Goal: Transaction & Acquisition: Purchase product/service

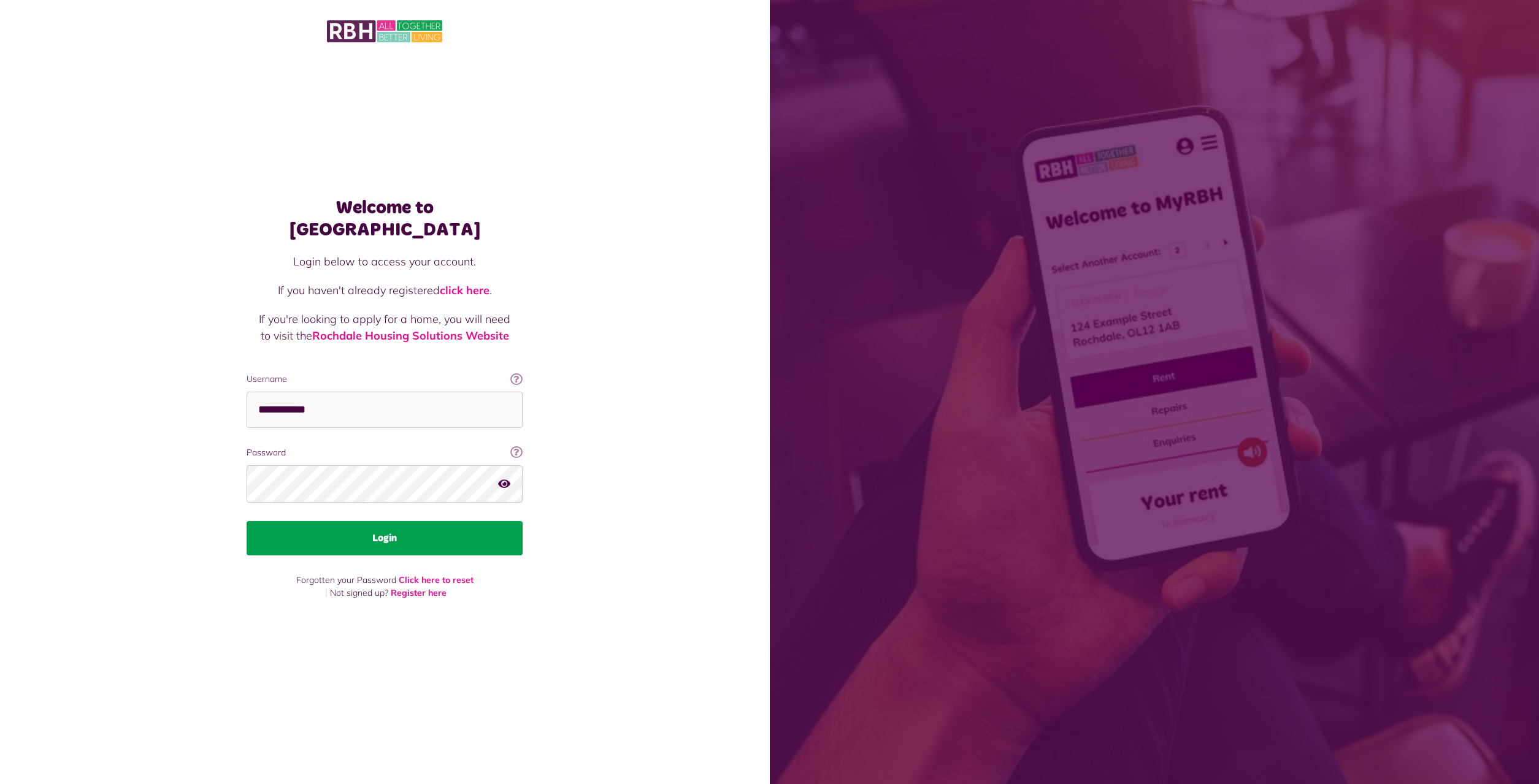
click at [333, 526] on button "Login" at bounding box center [385, 539] width 276 height 34
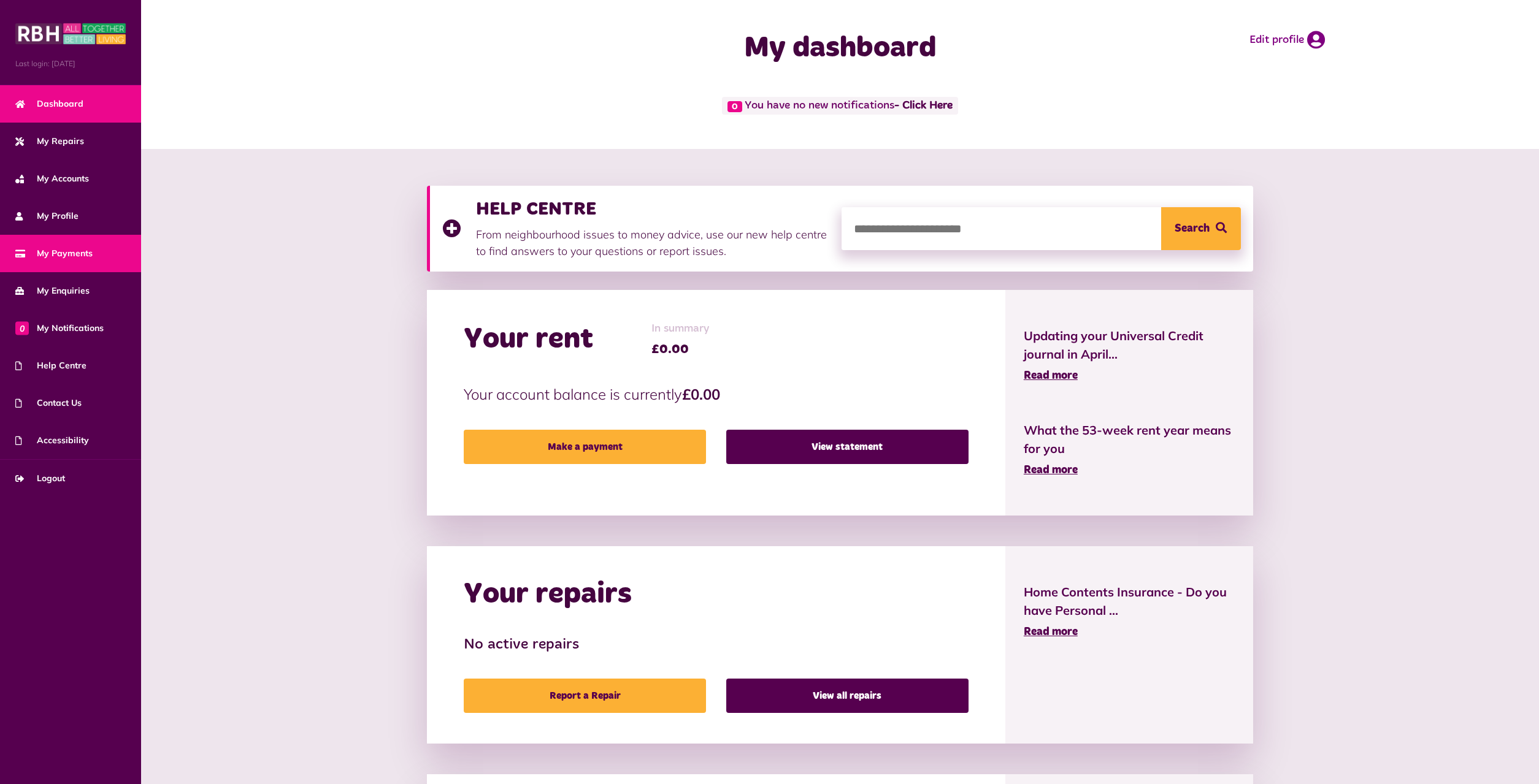
click at [50, 258] on span "My Payments" at bounding box center [54, 253] width 77 height 13
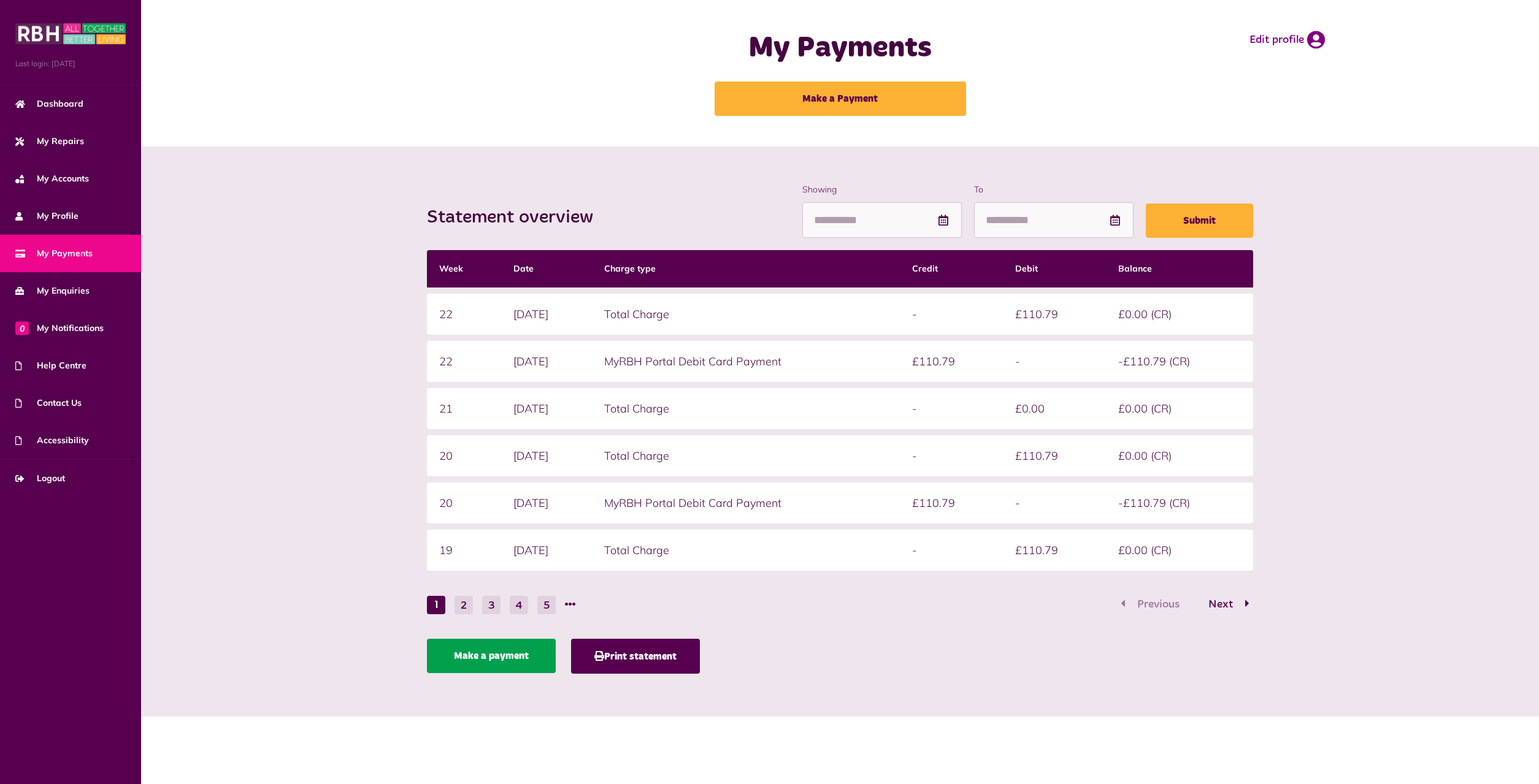
click at [483, 661] on link "Make a payment" at bounding box center [491, 656] width 128 height 34
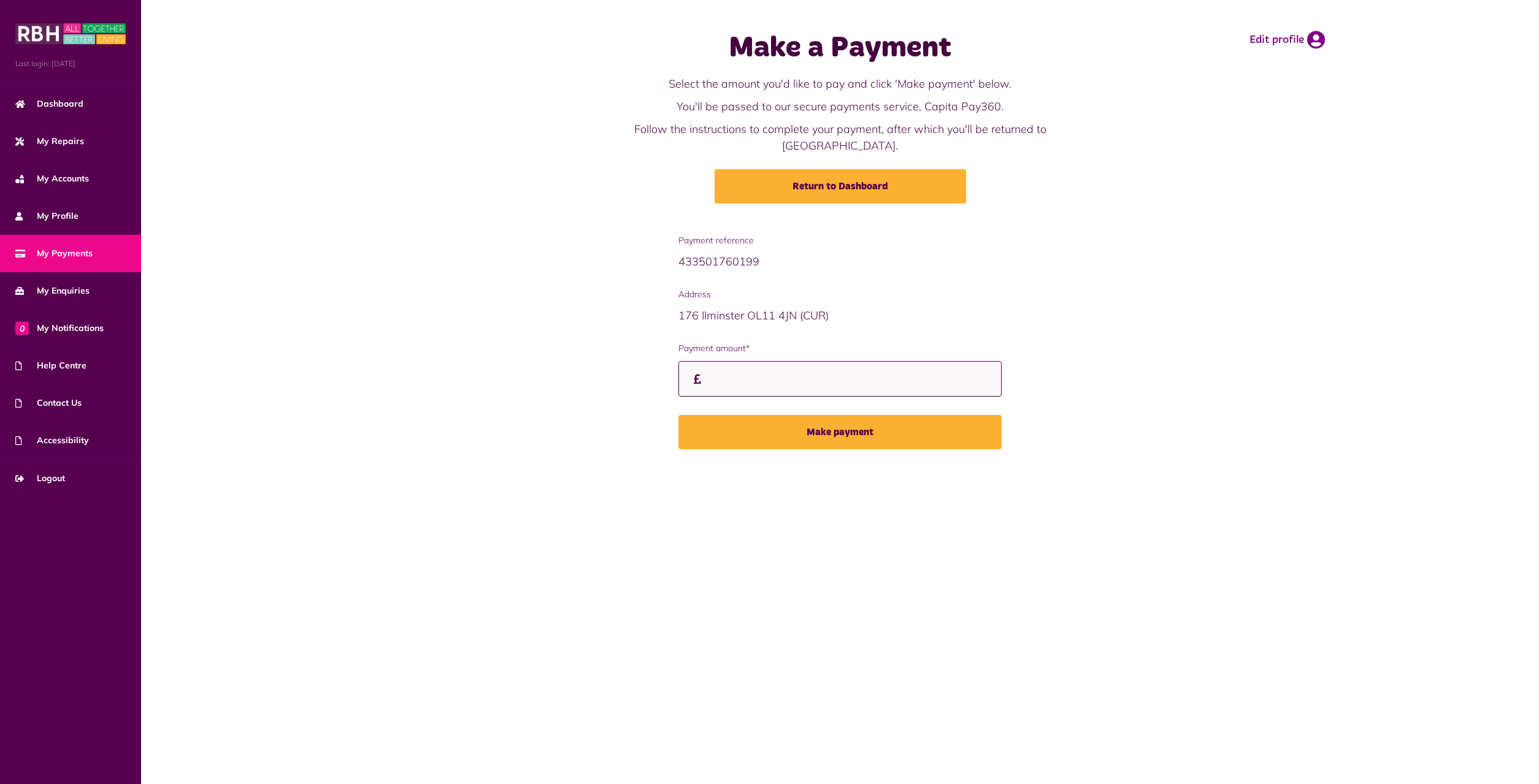
click at [714, 365] on input "Payment amount*" at bounding box center [840, 379] width 323 height 36
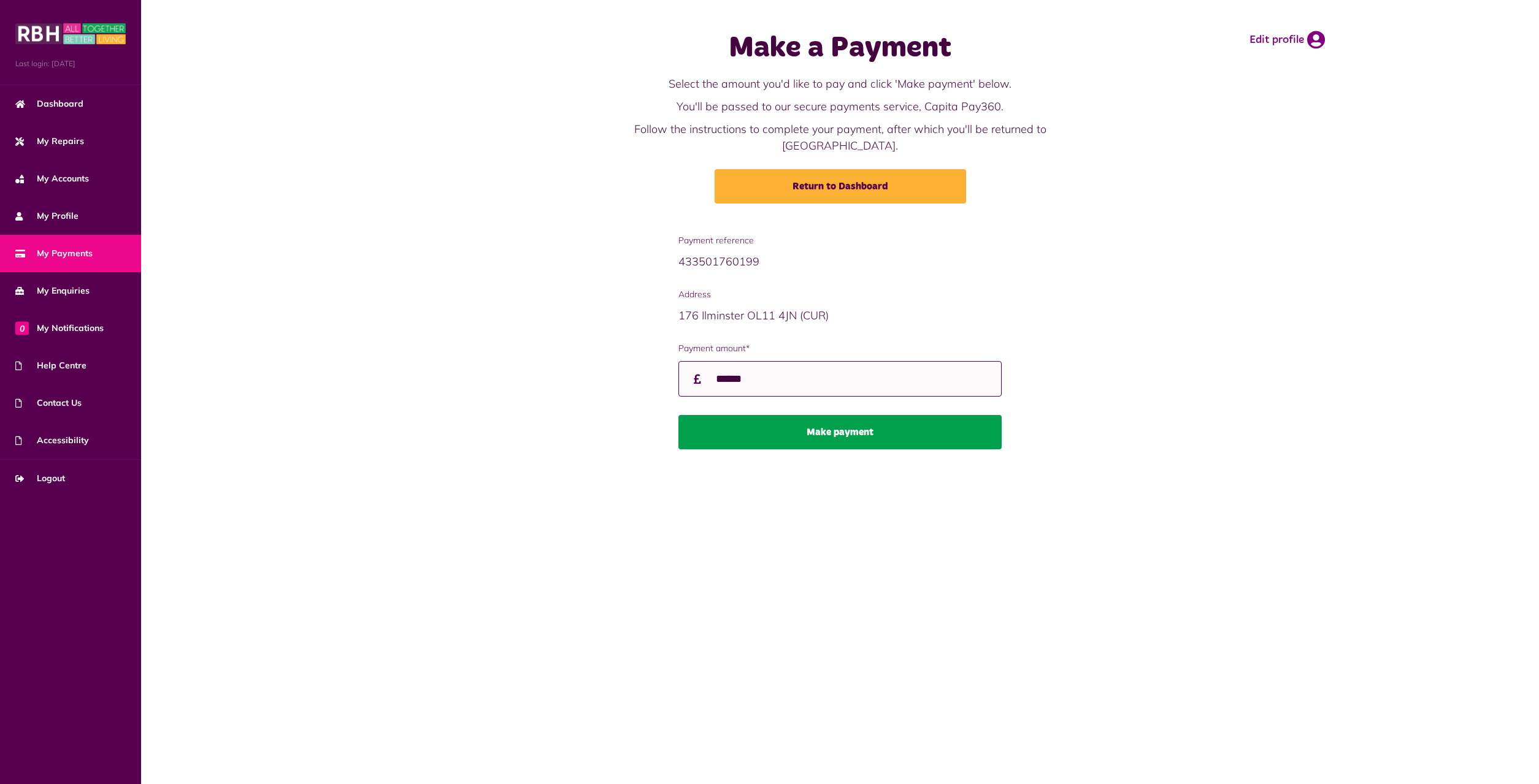
type input "******"
click at [822, 416] on button "Make payment" at bounding box center [840, 432] width 323 height 34
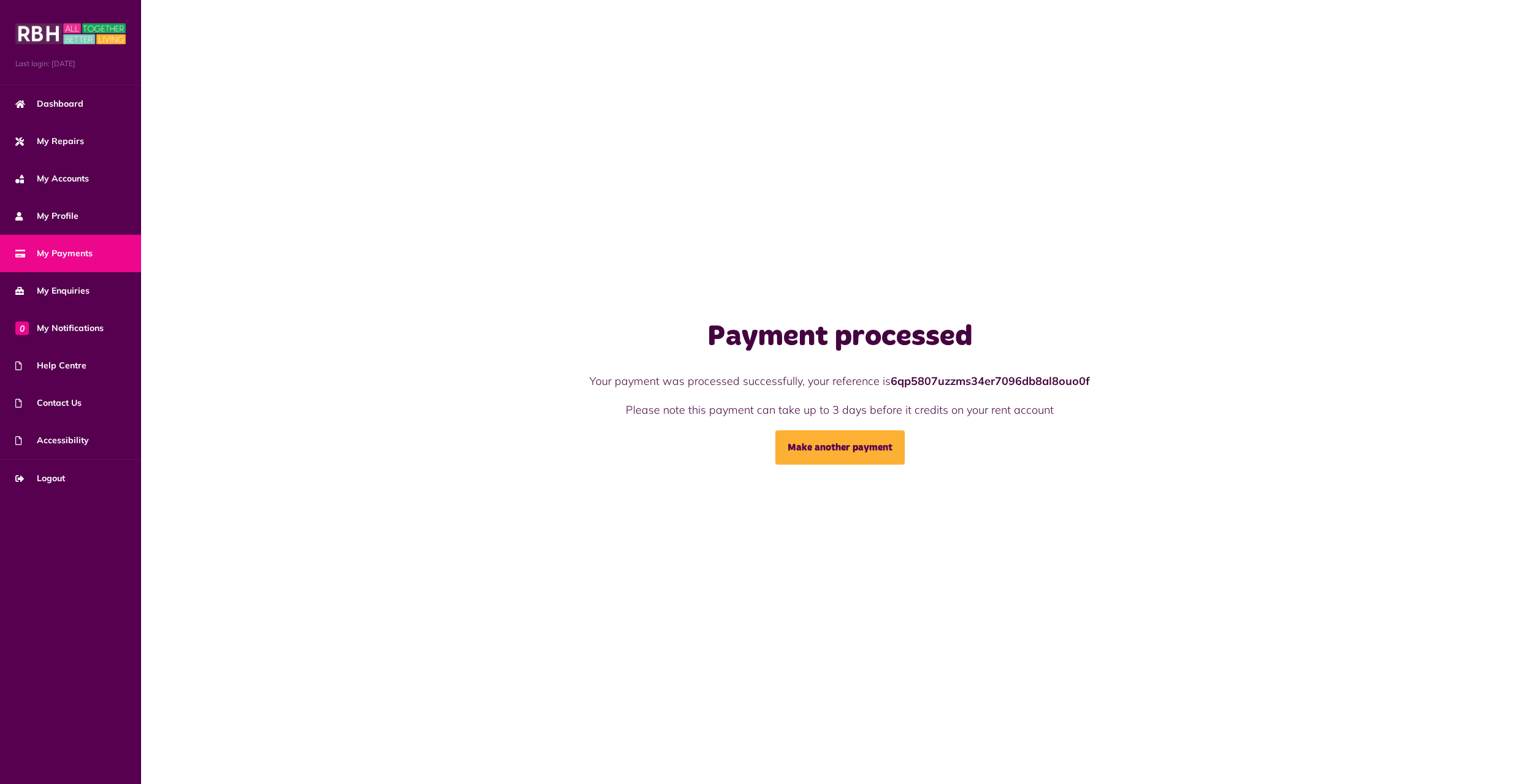
click at [55, 248] on span "My Payments" at bounding box center [54, 253] width 77 height 13
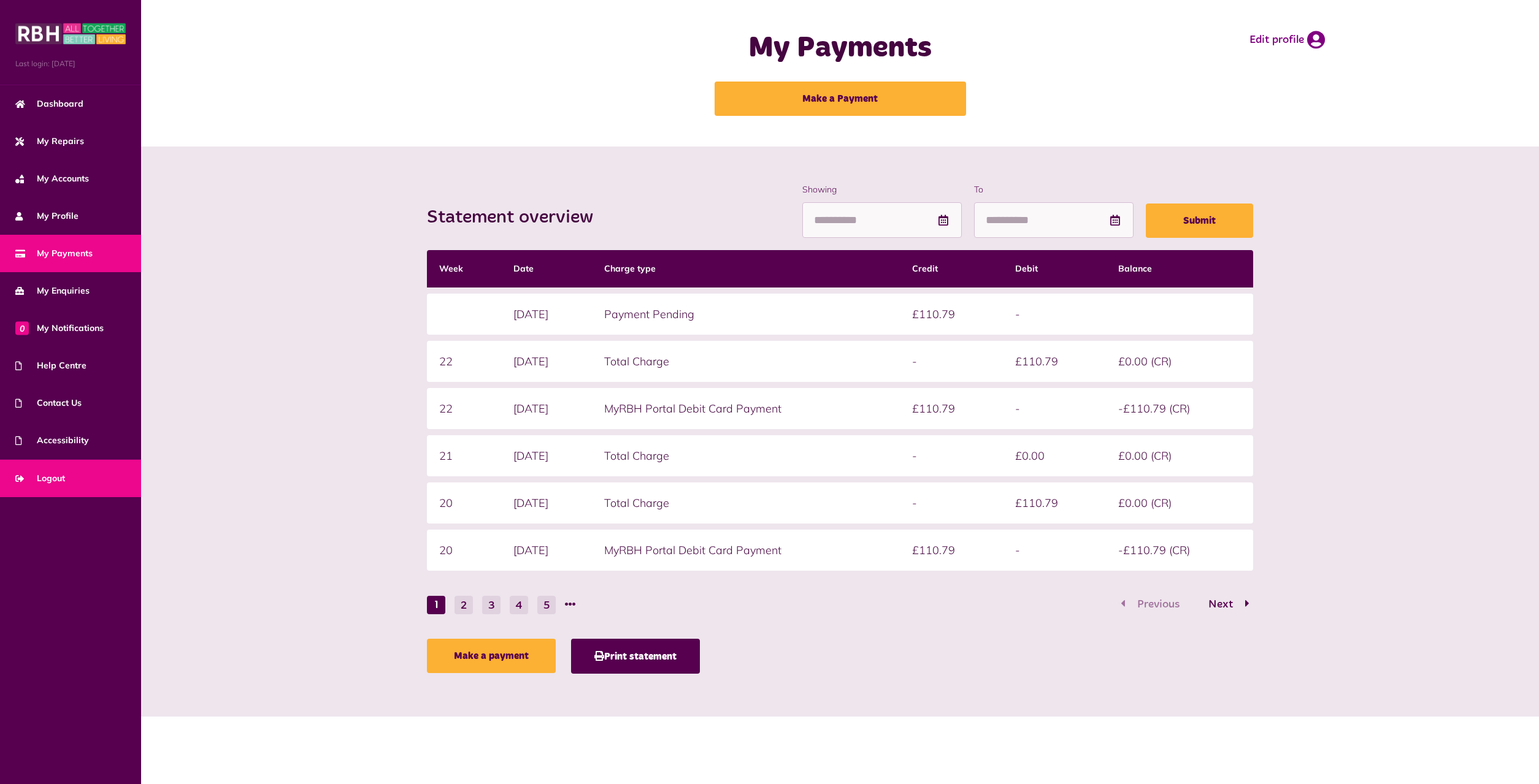
click at [42, 474] on span "Logout" at bounding box center [40, 479] width 50 height 13
